Goal: Task Accomplishment & Management: Use online tool/utility

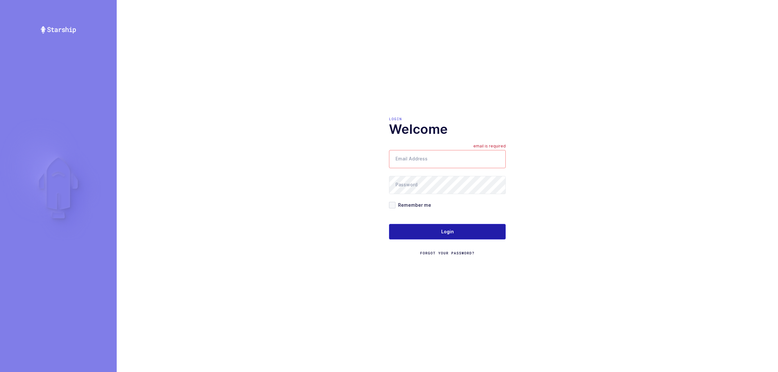
type input "[PERSON_NAME][EMAIL_ADDRESS][DOMAIN_NAME]"
drag, startPoint x: 448, startPoint y: 231, endPoint x: 451, endPoint y: 220, distance: 11.3
click at [448, 231] on span "Login" at bounding box center [447, 231] width 13 height 6
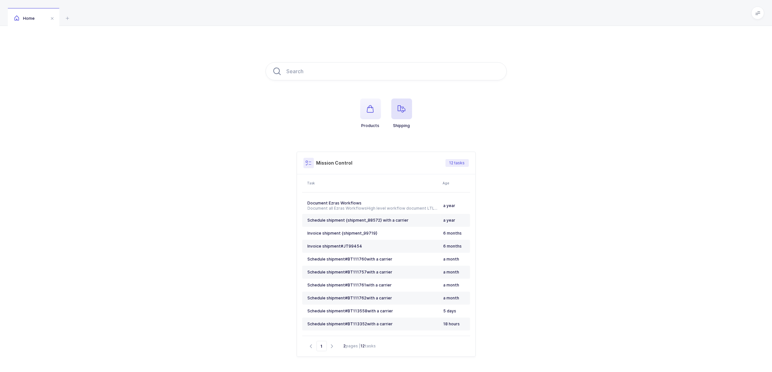
click at [402, 106] on icon "button" at bounding box center [402, 109] width 8 height 8
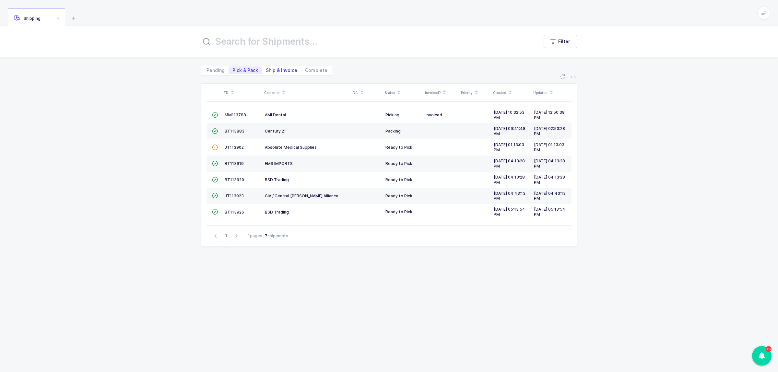
click at [277, 69] on span "Ship & Invoice" at bounding box center [281, 70] width 31 height 5
click at [266, 69] on input "Ship & Invoice" at bounding box center [264, 68] width 4 height 4
radio input "true"
radio input "false"
